Goal: Information Seeking & Learning: Learn about a topic

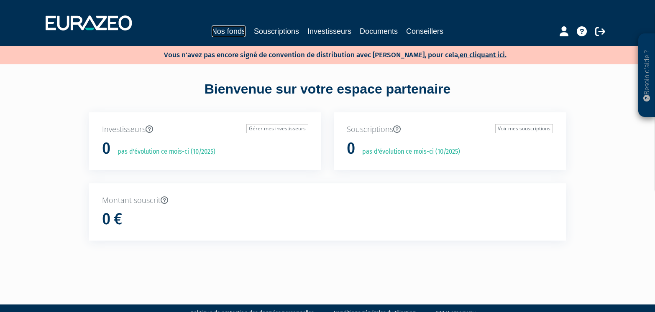
click at [237, 29] on link "Nos fonds" at bounding box center [229, 32] width 34 height 12
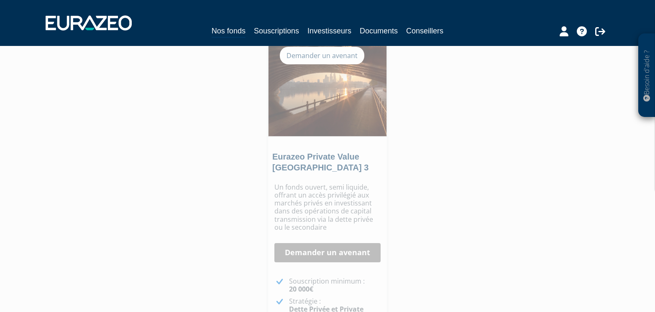
scroll to position [460, 0]
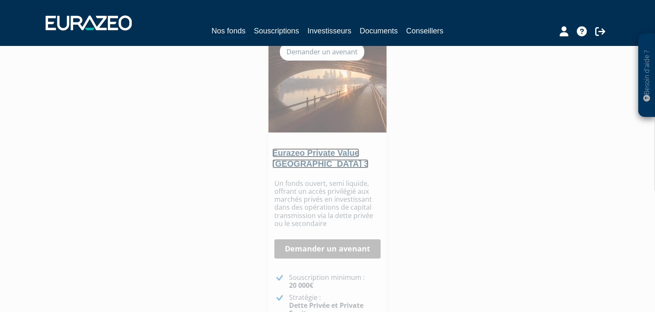
click at [306, 158] on link "Eurazeo Private Value Europe 3" at bounding box center [320, 158] width 96 height 20
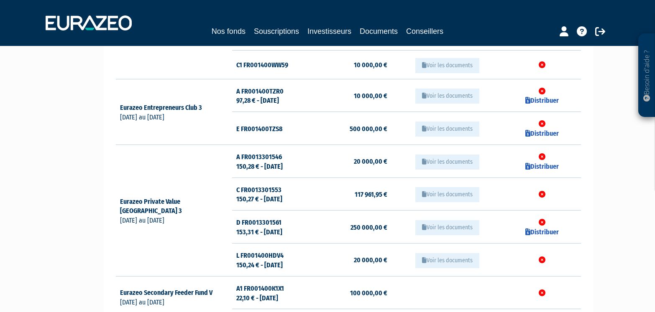
scroll to position [251, 0]
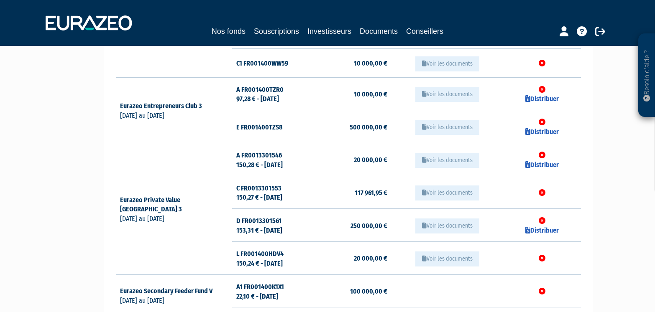
click at [440, 154] on button "Voir les documents" at bounding box center [447, 160] width 64 height 15
click at [444, 153] on button "Voir les documents" at bounding box center [447, 160] width 64 height 15
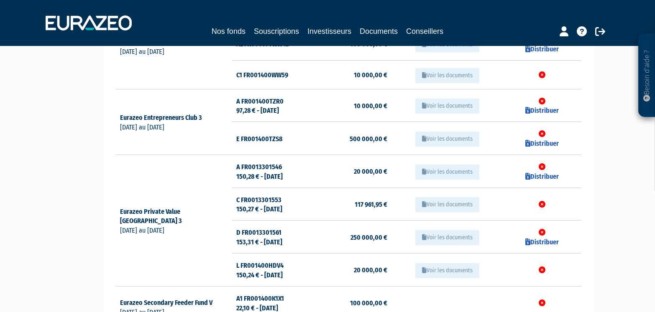
scroll to position [228, 0]
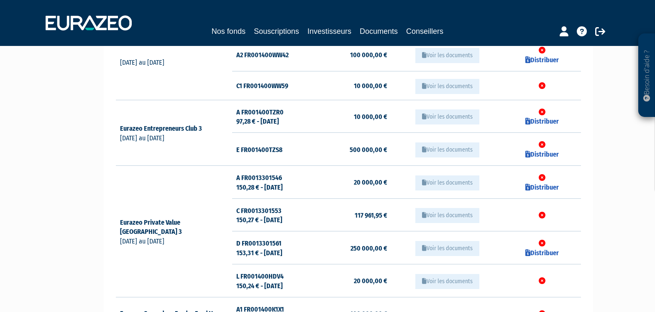
click at [433, 176] on button "Voir les documents" at bounding box center [447, 183] width 64 height 15
click at [255, 173] on td "A FR0013301546 150,28 € - 03/10/2025" at bounding box center [270, 182] width 77 height 33
click at [224, 174] on td "Eurazeo Private Value Europe 3 31/07/2018 au 01/01/1970" at bounding box center [174, 232] width 116 height 132
click at [189, 228] on icon at bounding box center [186, 231] width 8 height 7
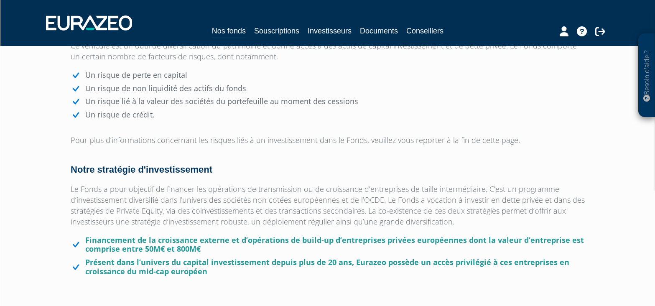
scroll to position [293, 0]
